Goal: Information Seeking & Learning: Learn about a topic

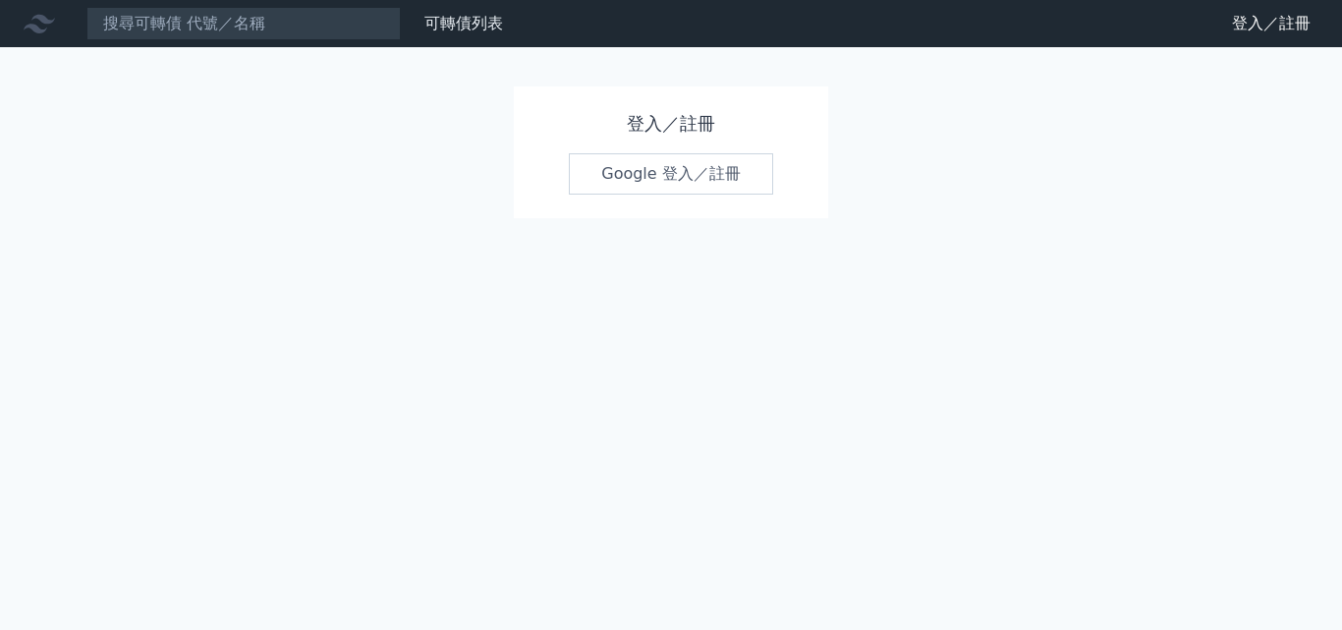
click at [661, 182] on link "Google 登入／註冊" at bounding box center [671, 173] width 204 height 41
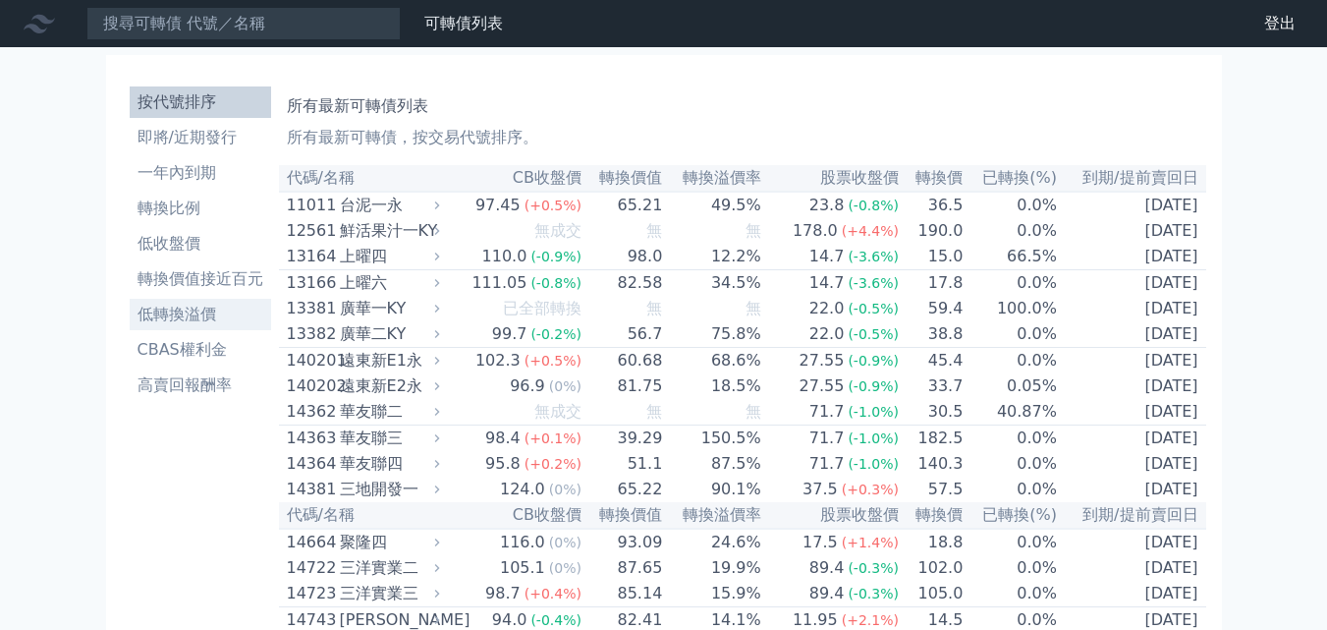
click at [154, 307] on li "低轉換溢價" at bounding box center [200, 315] width 141 height 24
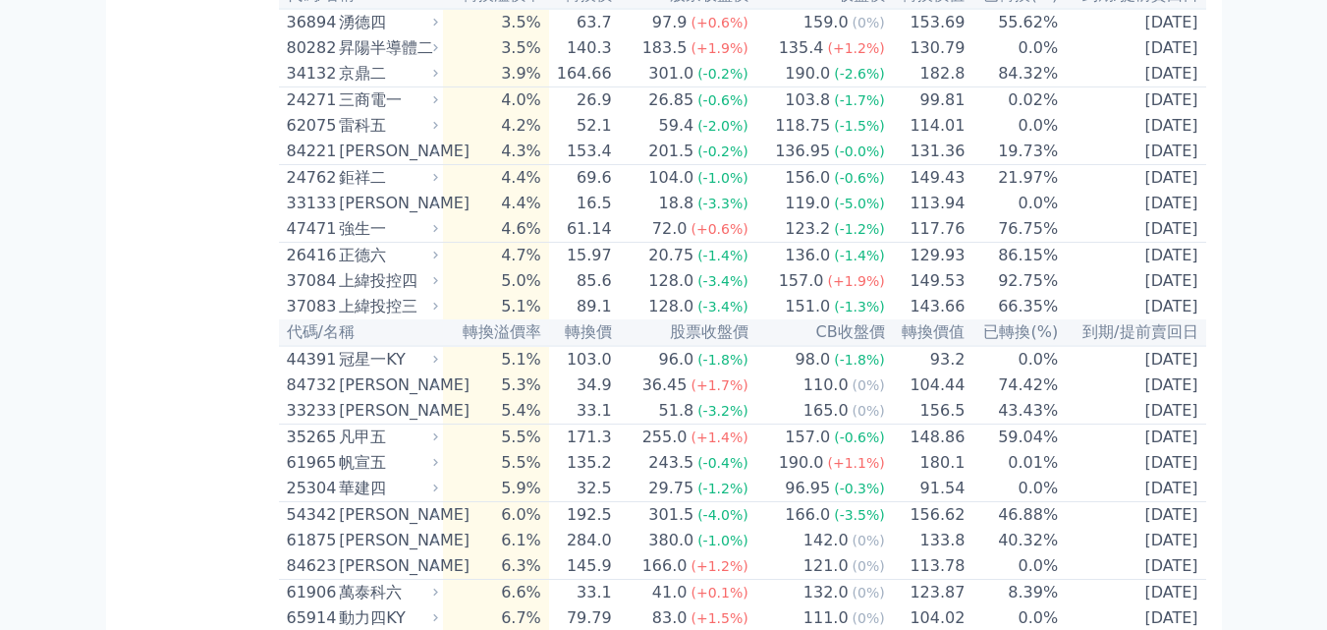
scroll to position [1375, 0]
